Goal: Information Seeking & Learning: Learn about a topic

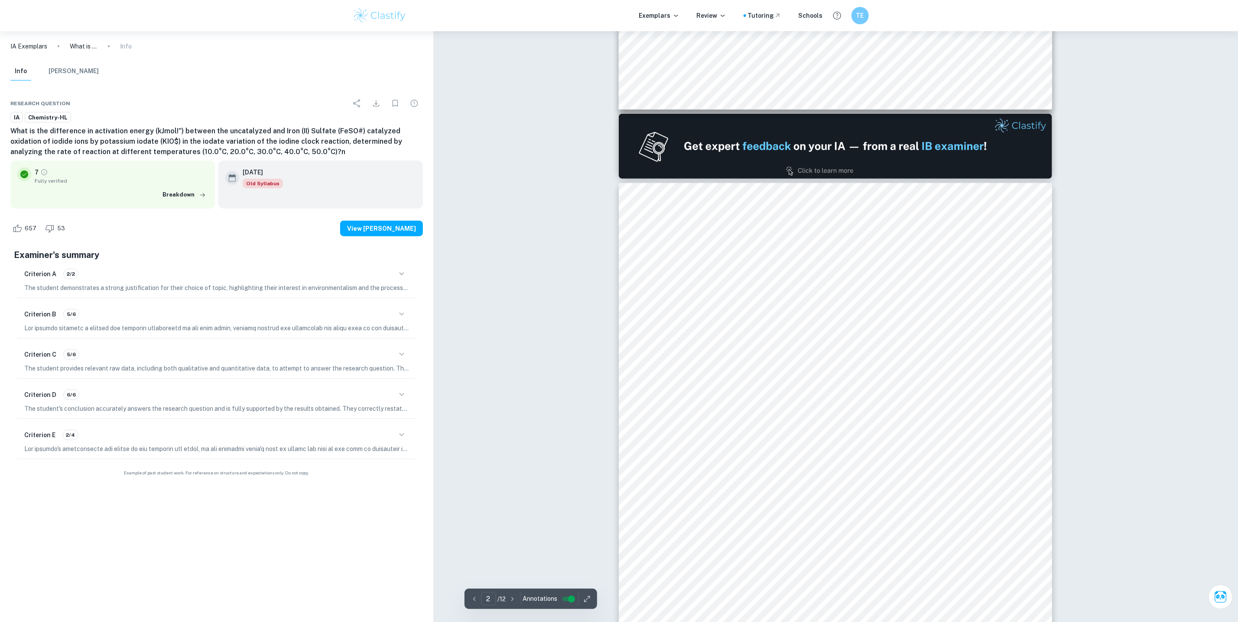
click at [640, 314] on div "2 crucial in understanding the rate of the reaction. Various factors affect the…" at bounding box center [835, 489] width 433 height 613
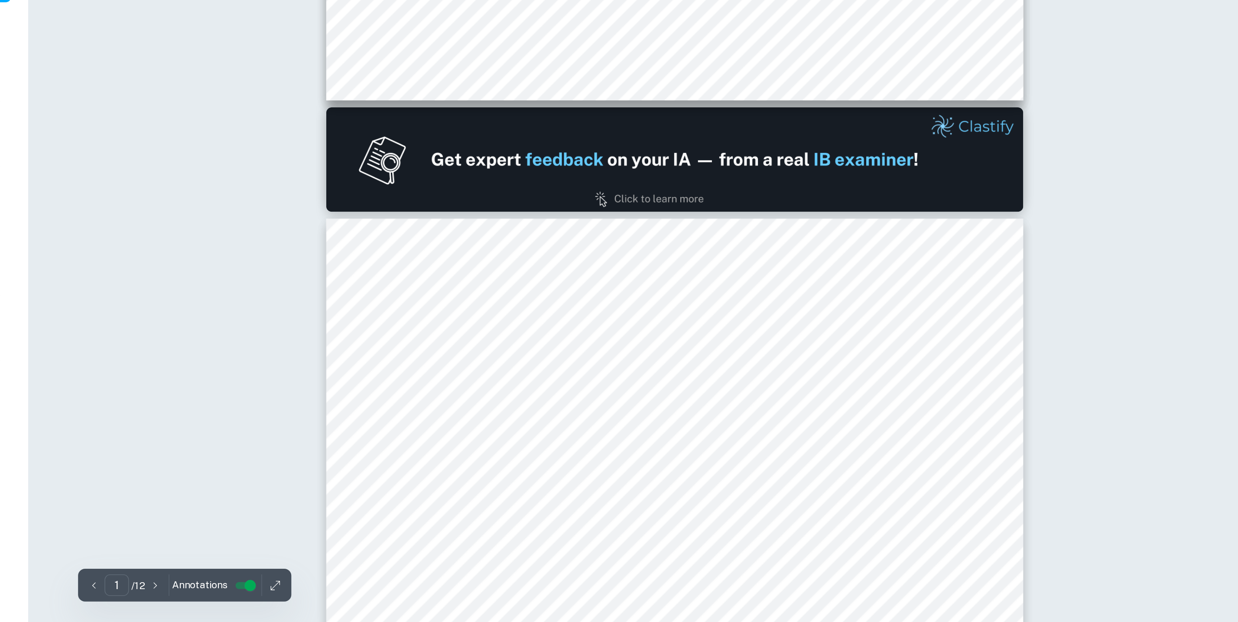
scroll to position [356, 0]
